Goal: Find specific page/section: Find specific page/section

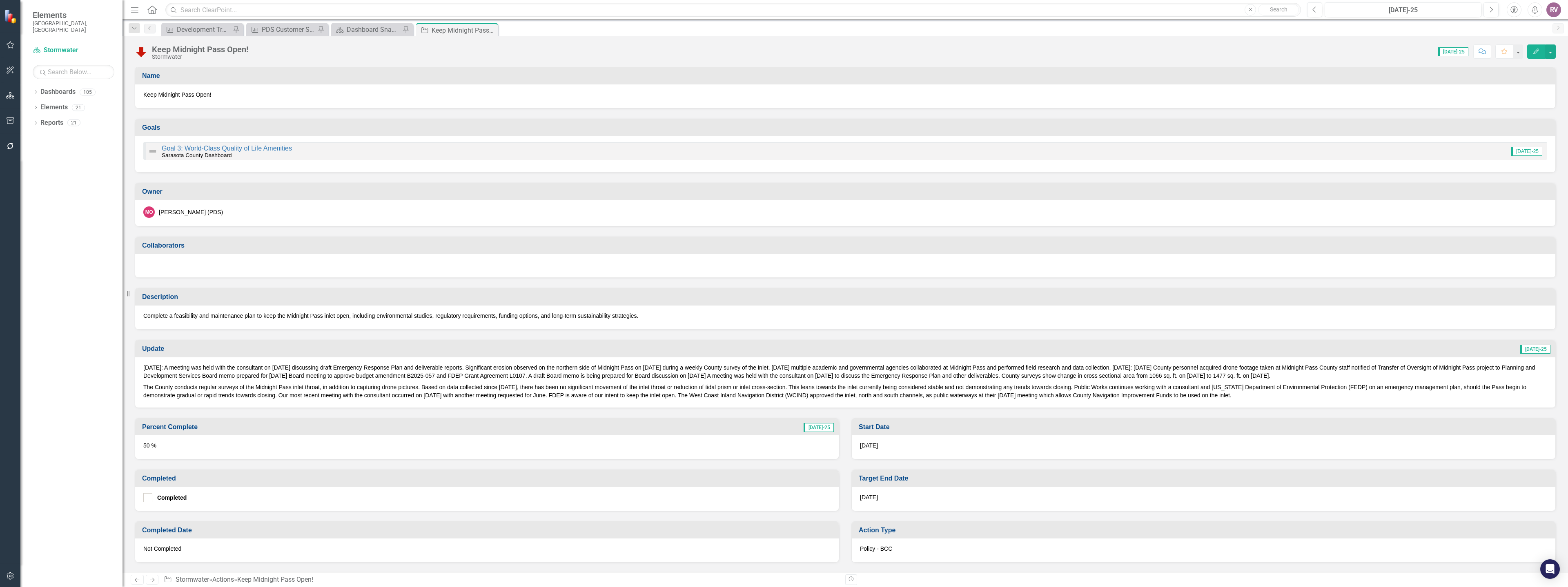
scroll to position [257, 0]
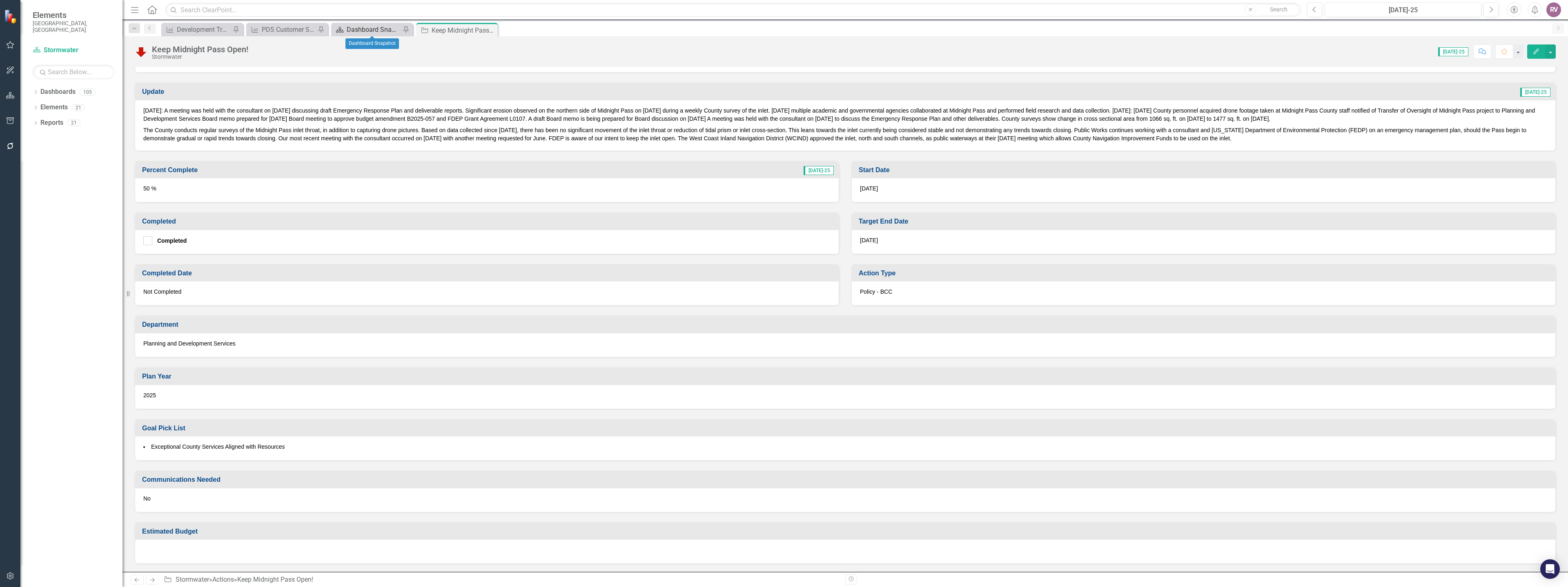
click at [384, 27] on div "Dashboard Snapshot" at bounding box center [374, 29] width 54 height 10
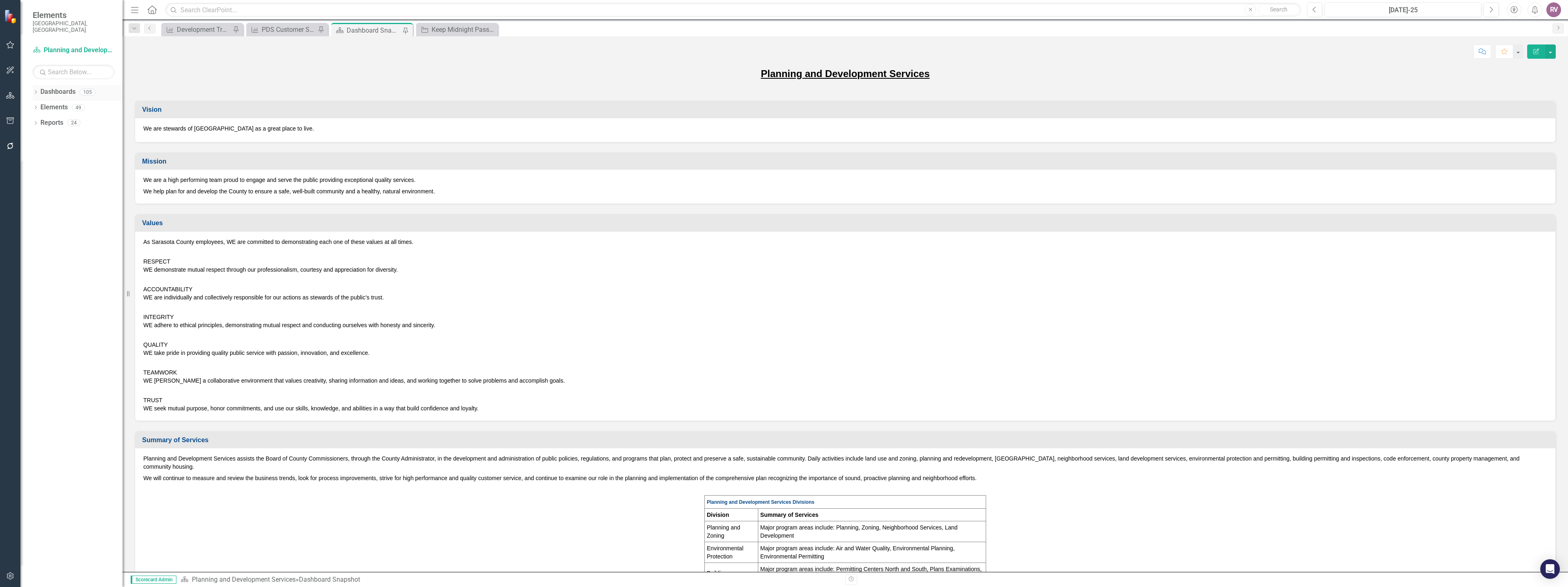
click at [39, 85] on div "Dropdown Dashboards 105" at bounding box center [78, 92] width 90 height 15
click at [32, 85] on div "Dropdown Dashboards 105 2026 DRAFT Strategic Plan Sarasota County Dashboard Dem…" at bounding box center [72, 336] width 102 height 502
click at [35, 91] on icon "Dropdown" at bounding box center [35, 92] width 5 height 4
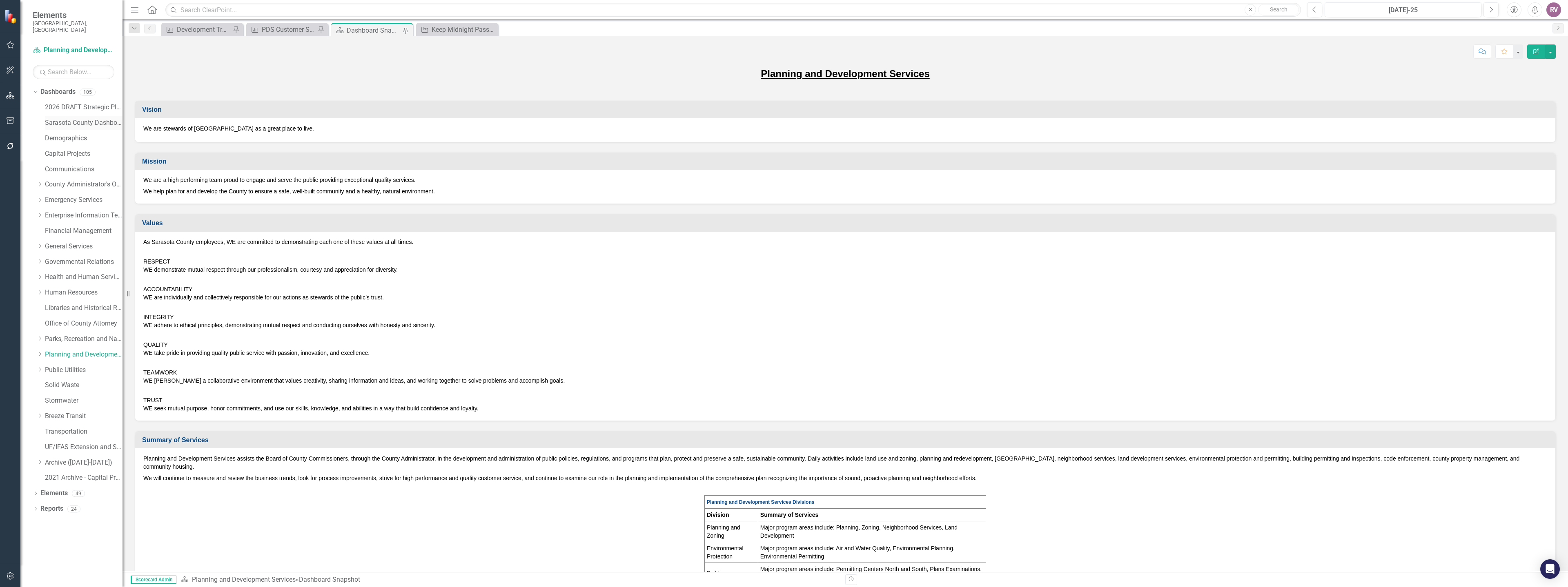
click at [75, 119] on link "Sarasota County Dashboard" at bounding box center [83, 123] width 77 height 9
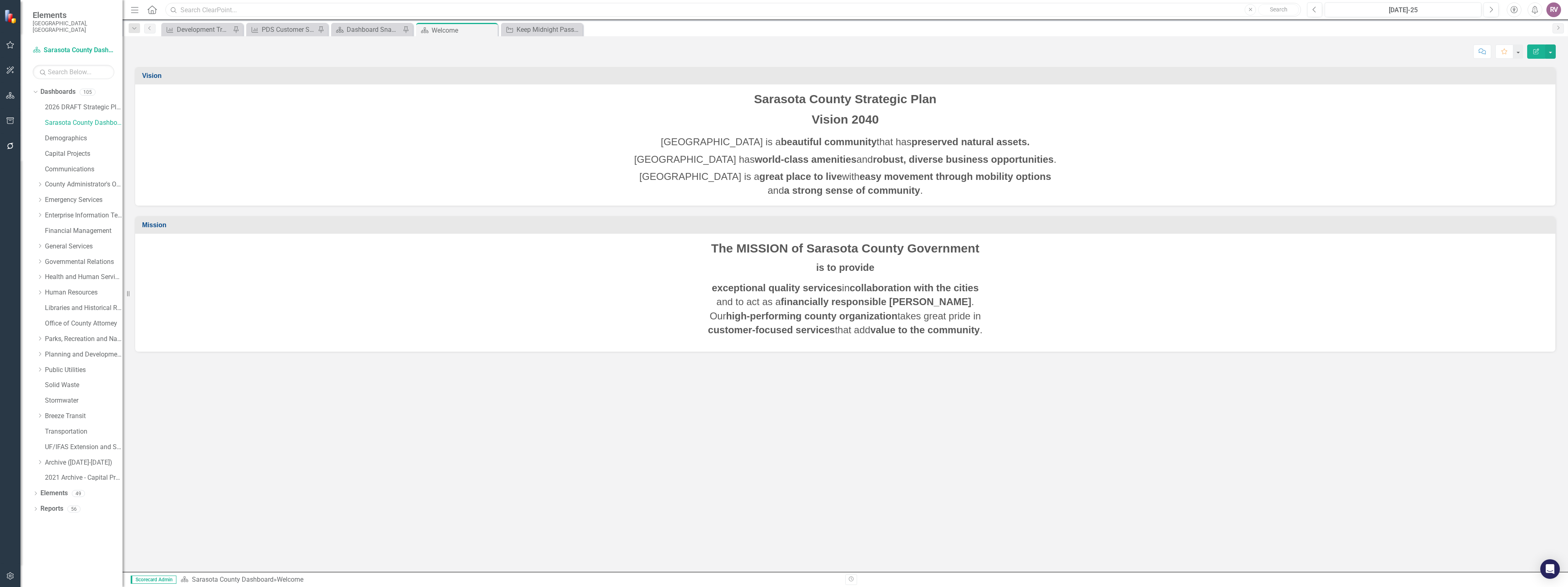
click at [242, 10] on input "text" at bounding box center [733, 10] width 1136 height 14
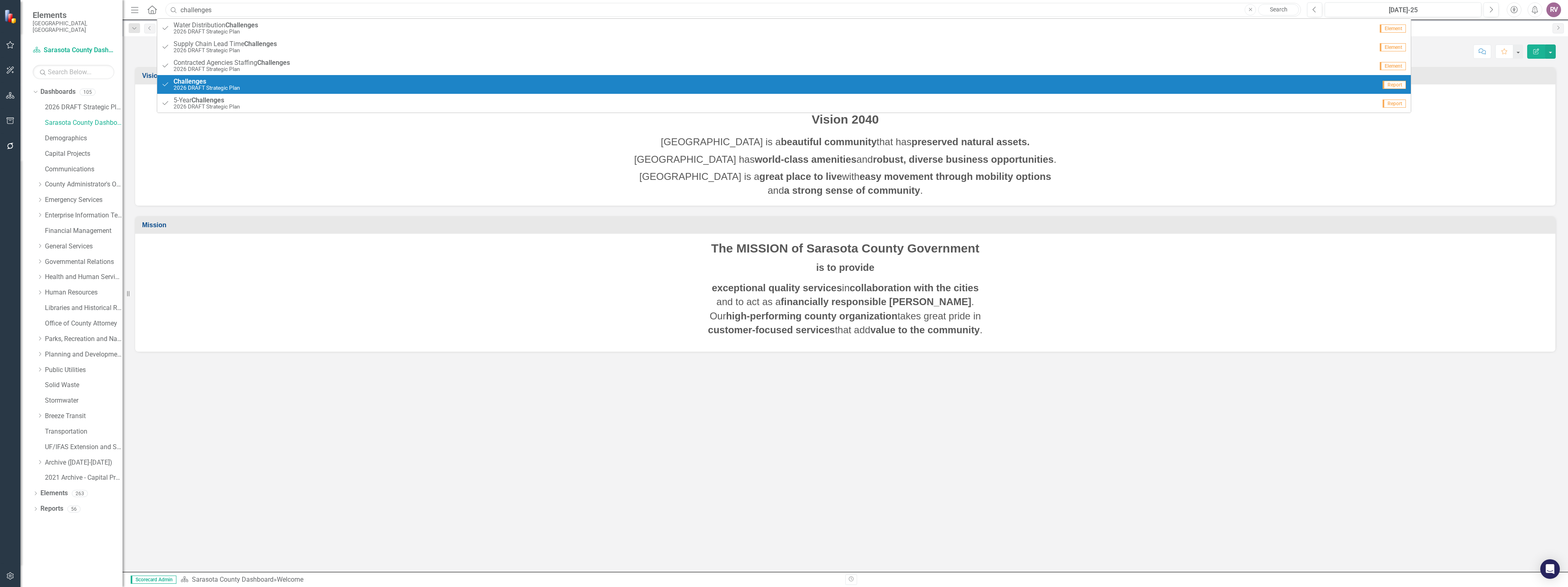
type input "challenges"
click at [223, 85] on span "Challenges" at bounding box center [206, 82] width 66 height 7
